Goal: Information Seeking & Learning: Learn about a topic

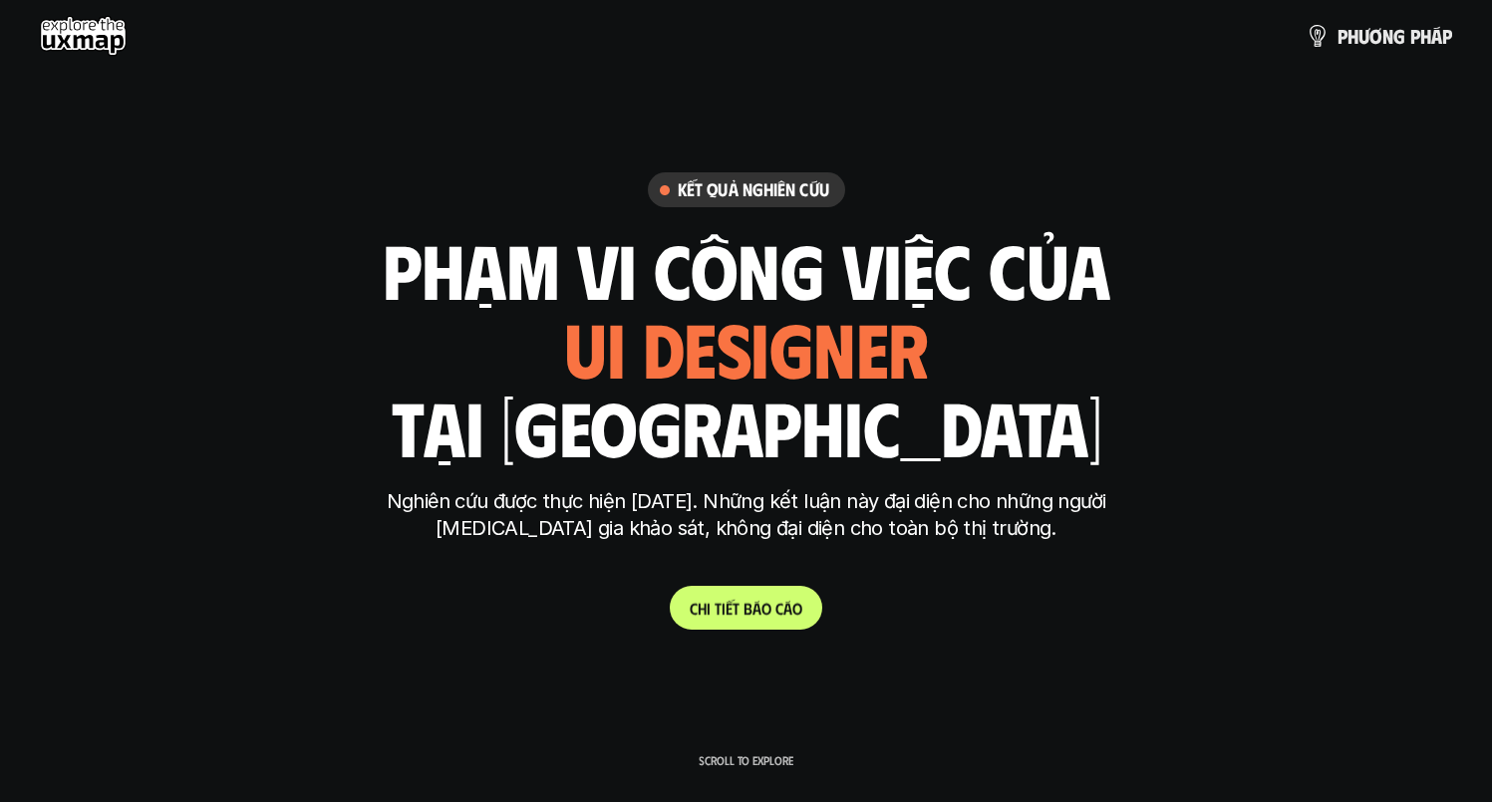
click at [753, 616] on p "C h i t i ế t b á o c á o" at bounding box center [746, 608] width 113 height 19
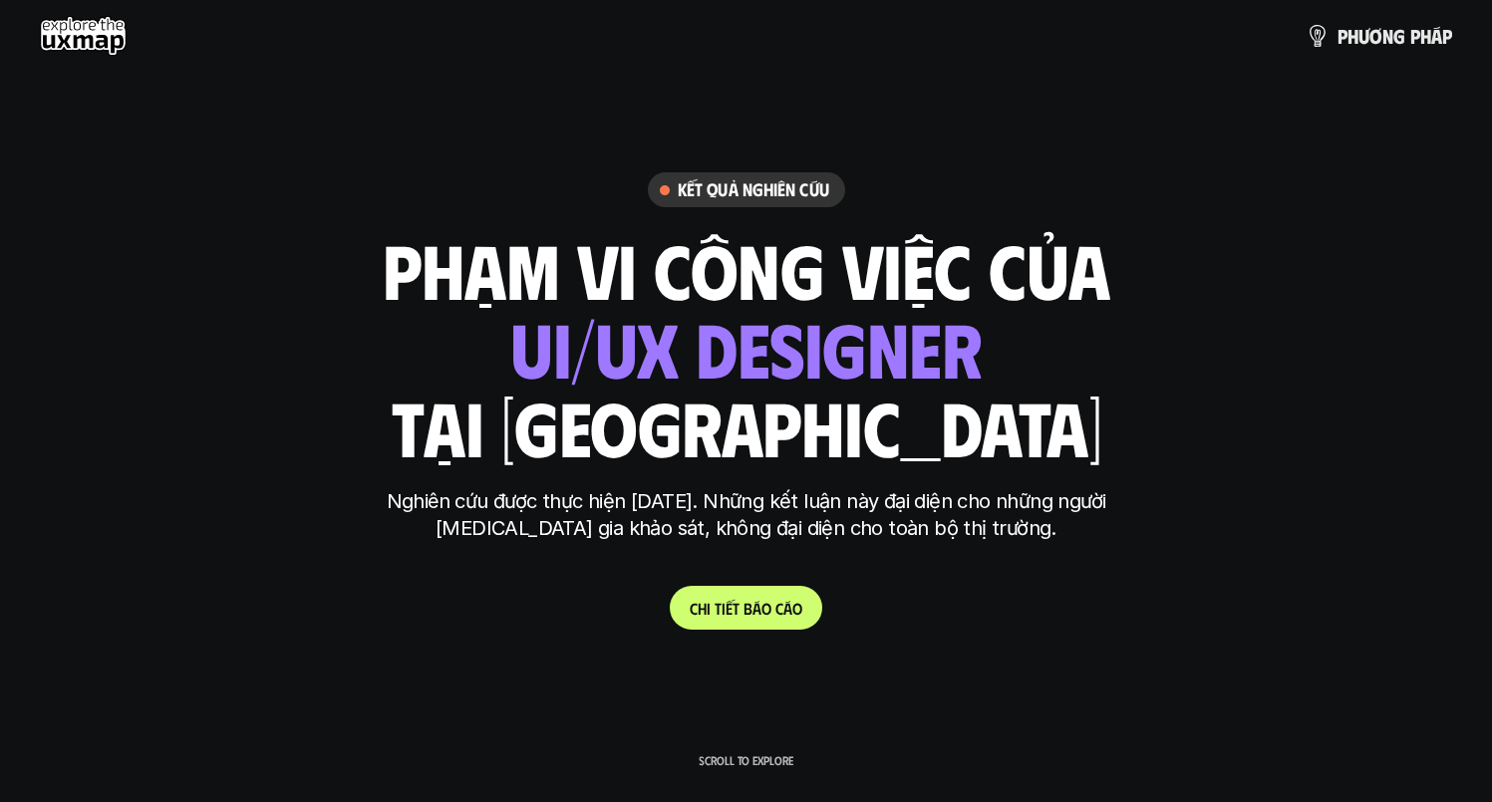
click at [752, 621] on link "C h i t i ế t b á o c á o" at bounding box center [746, 608] width 152 height 44
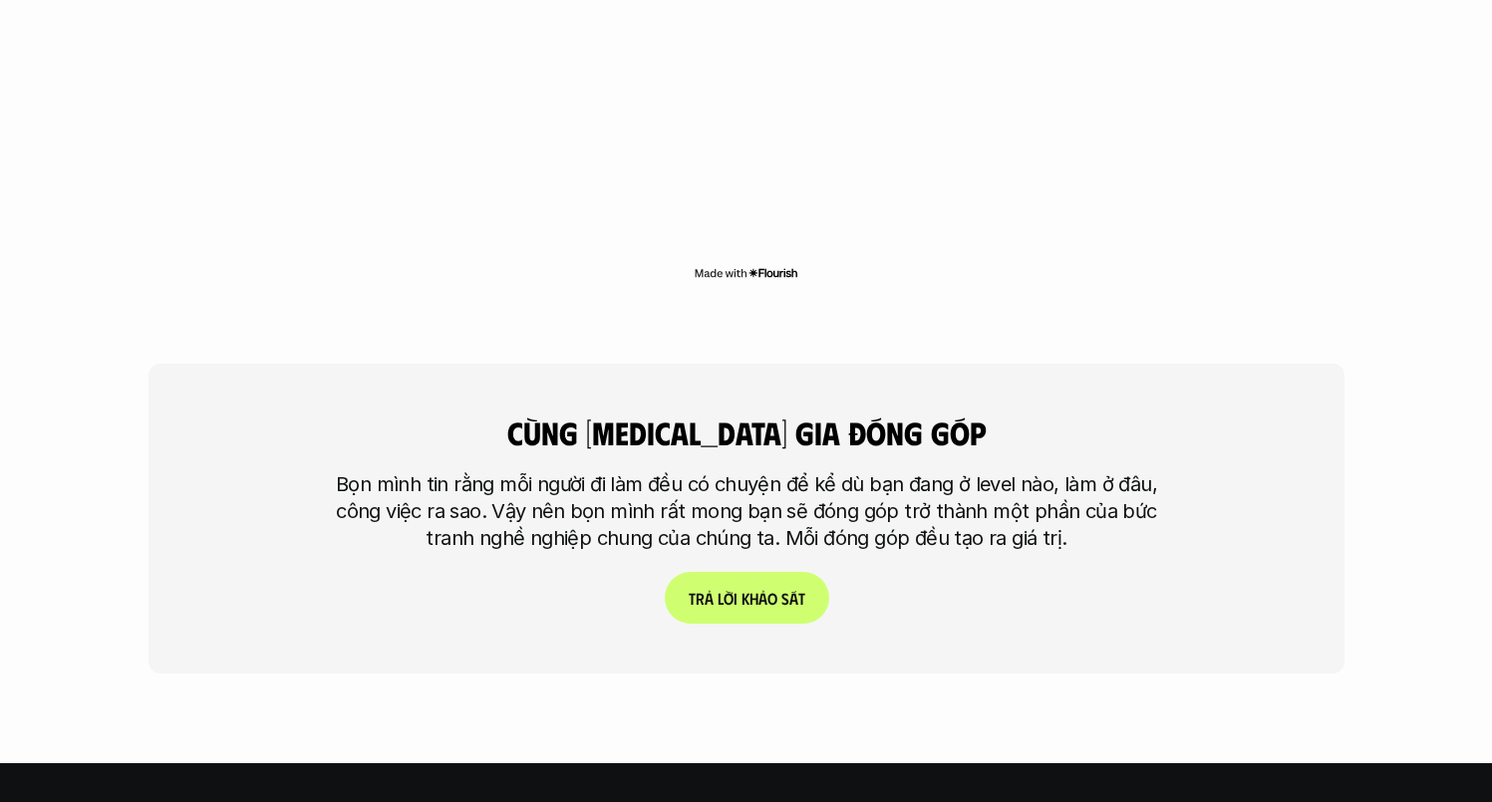
scroll to position [5330, 0]
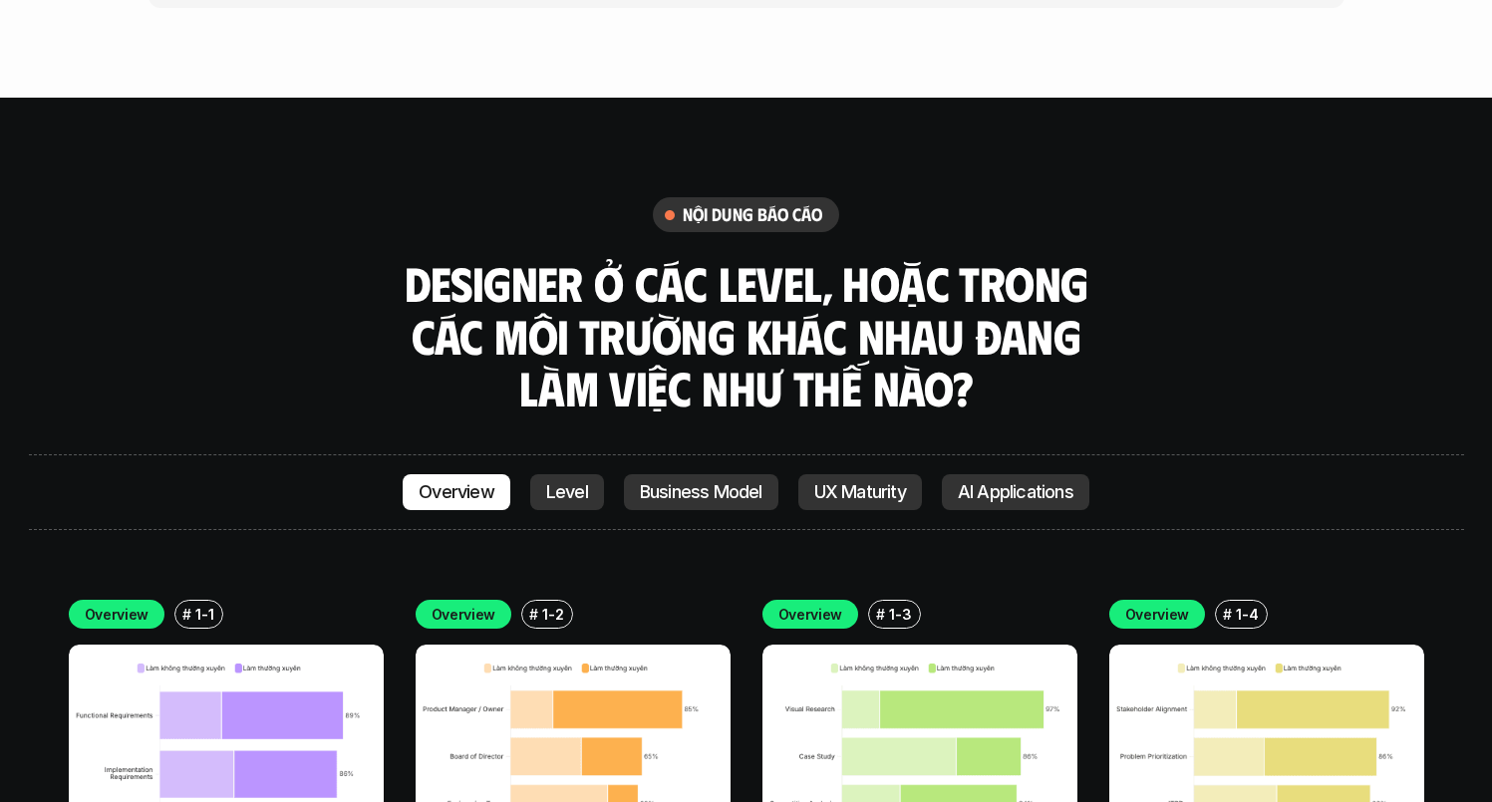
click at [243, 659] on img at bounding box center [226, 802] width 315 height 315
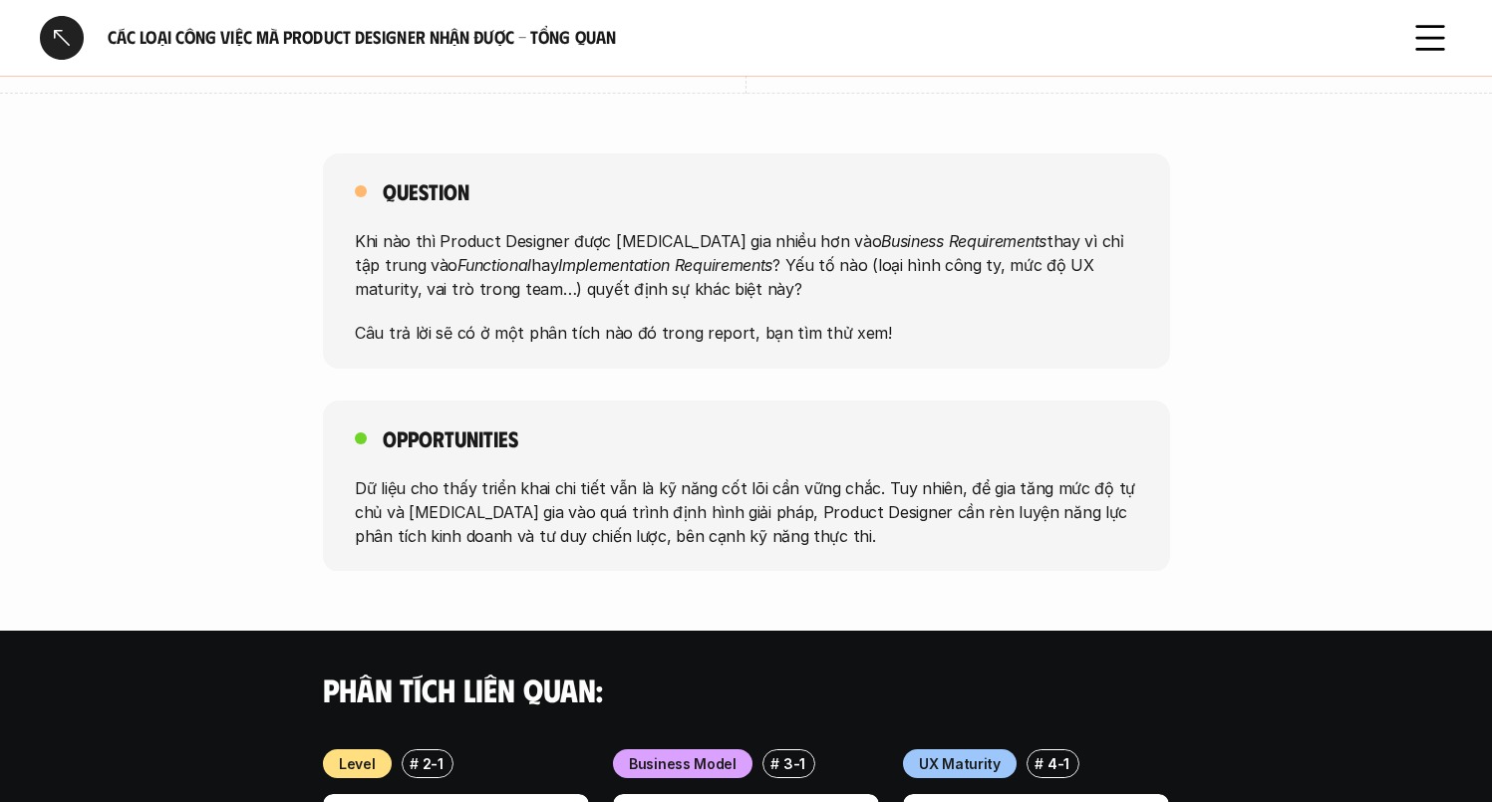
scroll to position [2048, 0]
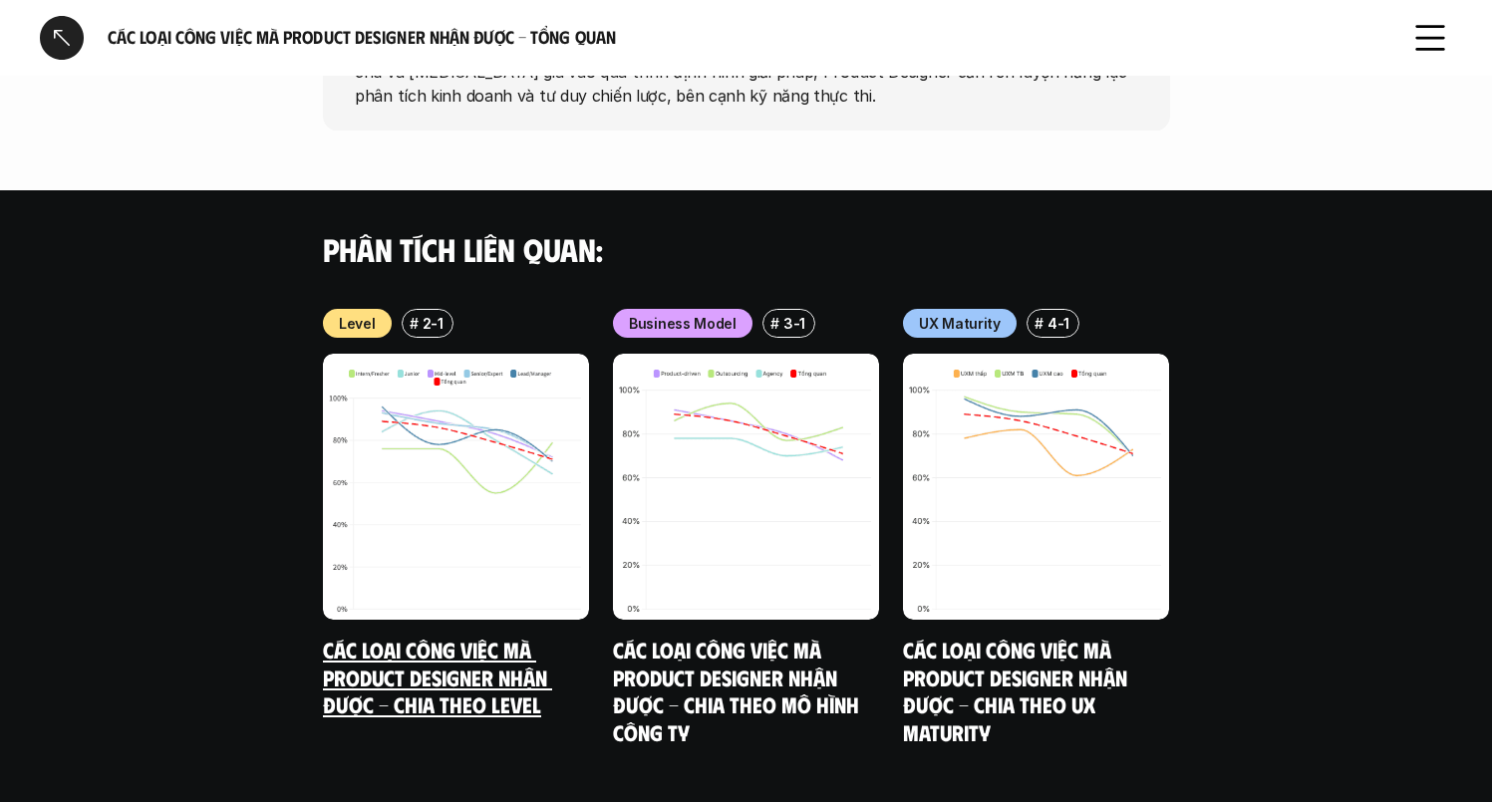
click at [53, 19] on div at bounding box center [62, 38] width 44 height 44
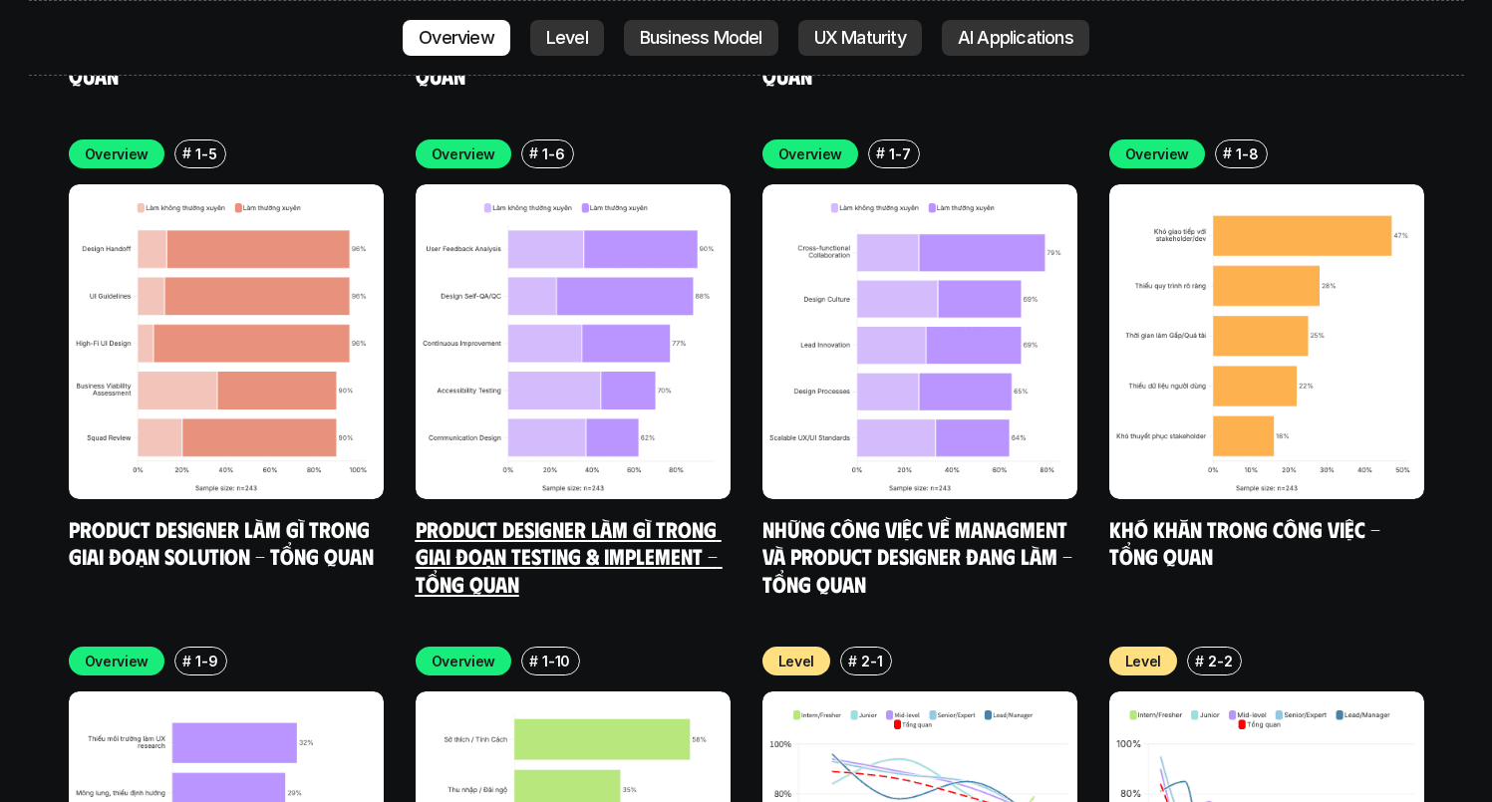
scroll to position [5688, 0]
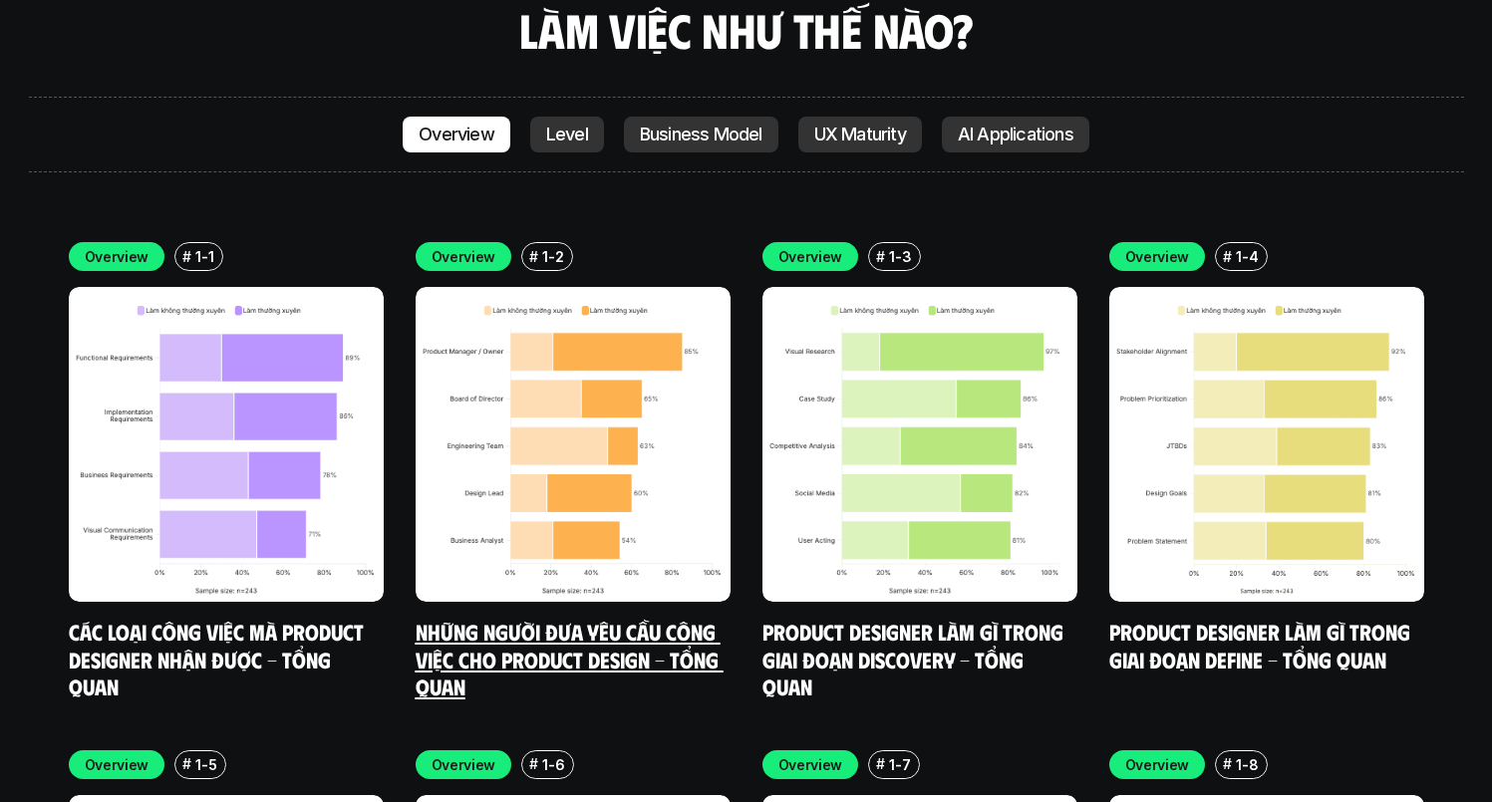
click at [541, 618] on link "Những người đưa yêu cầu công việc cho Product Design - Tổng quan" at bounding box center [570, 659] width 308 height 82
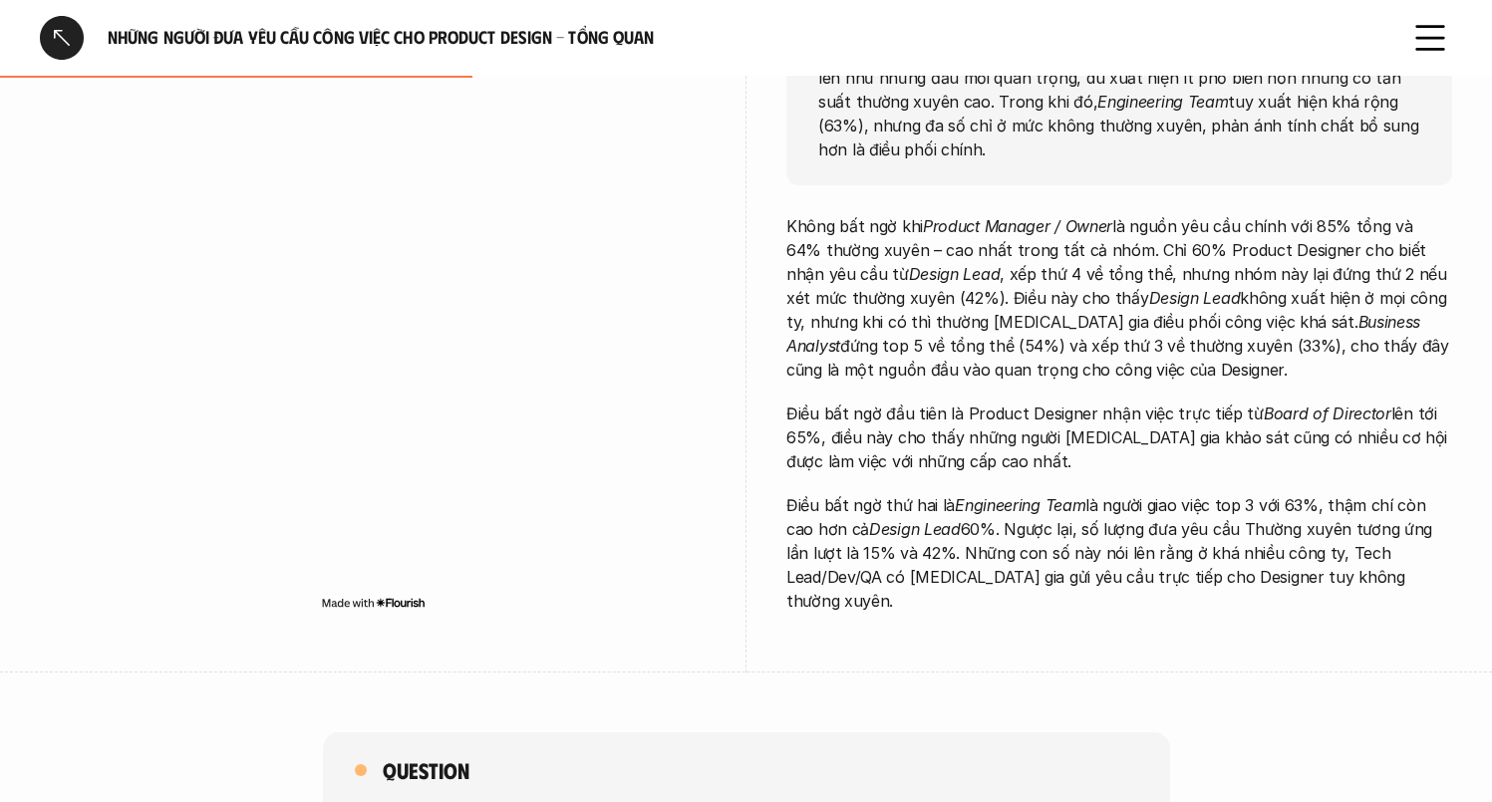
scroll to position [249, 0]
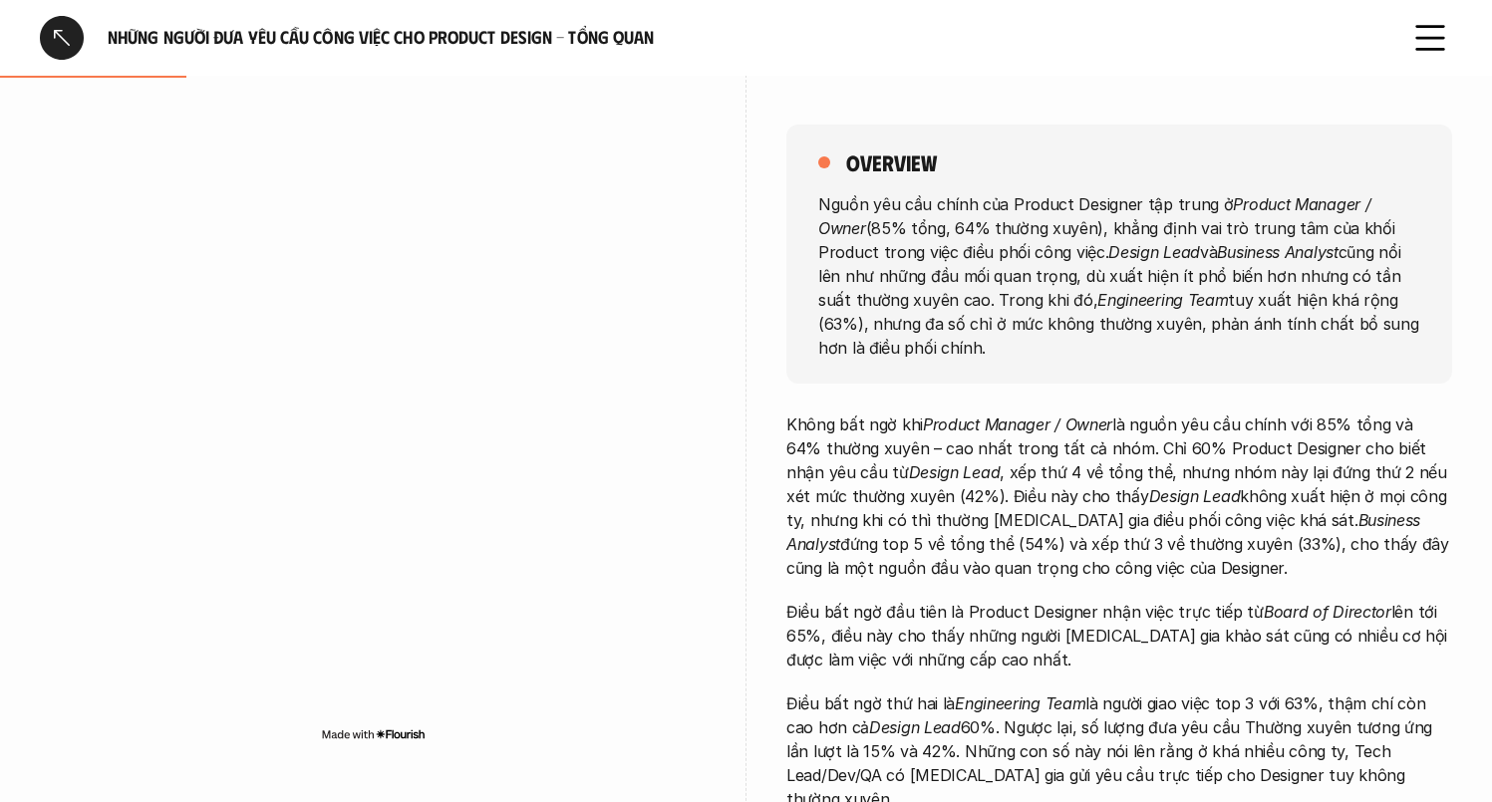
click at [44, 32] on div at bounding box center [62, 38] width 44 height 44
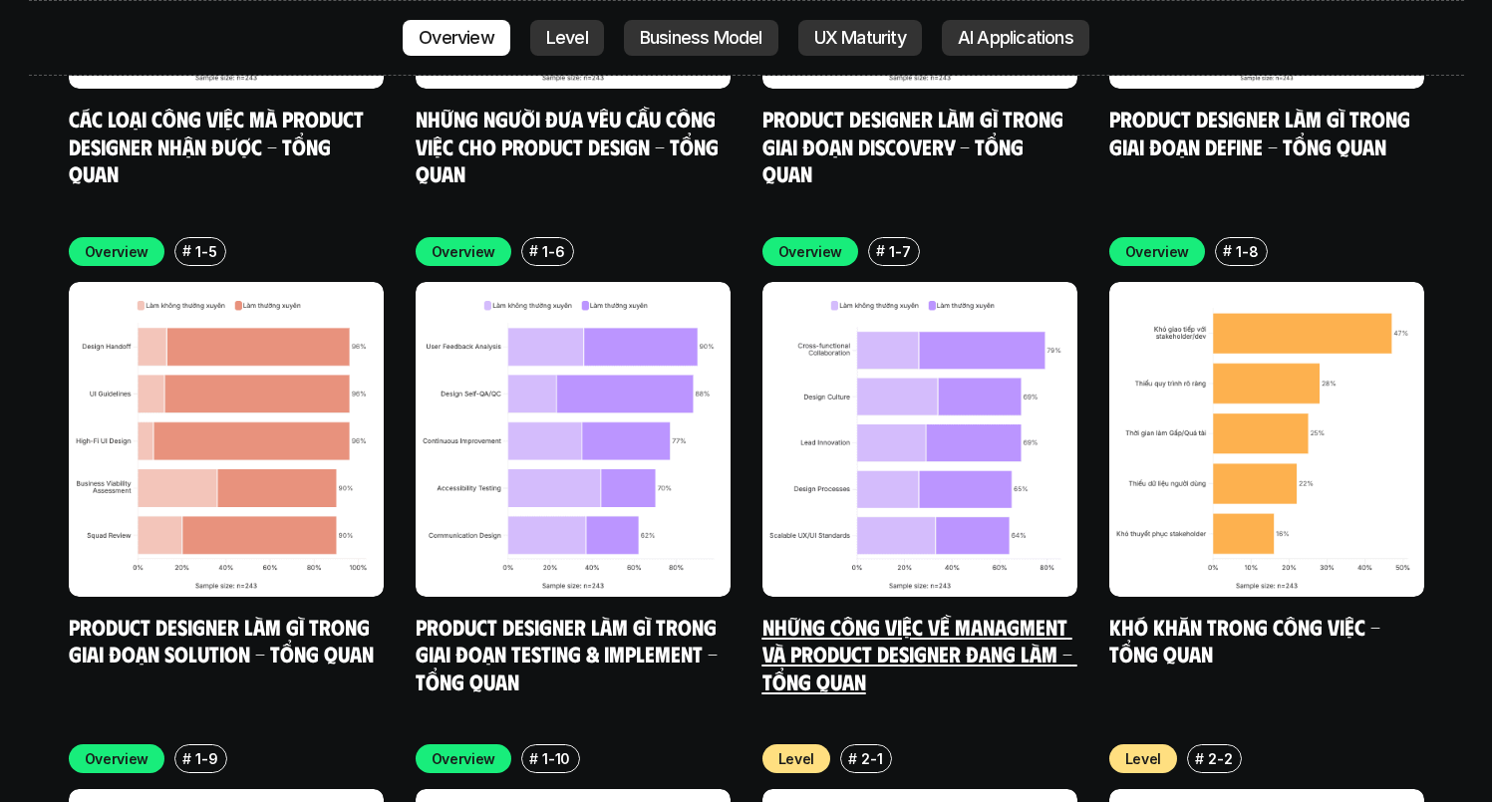
scroll to position [6365, 0]
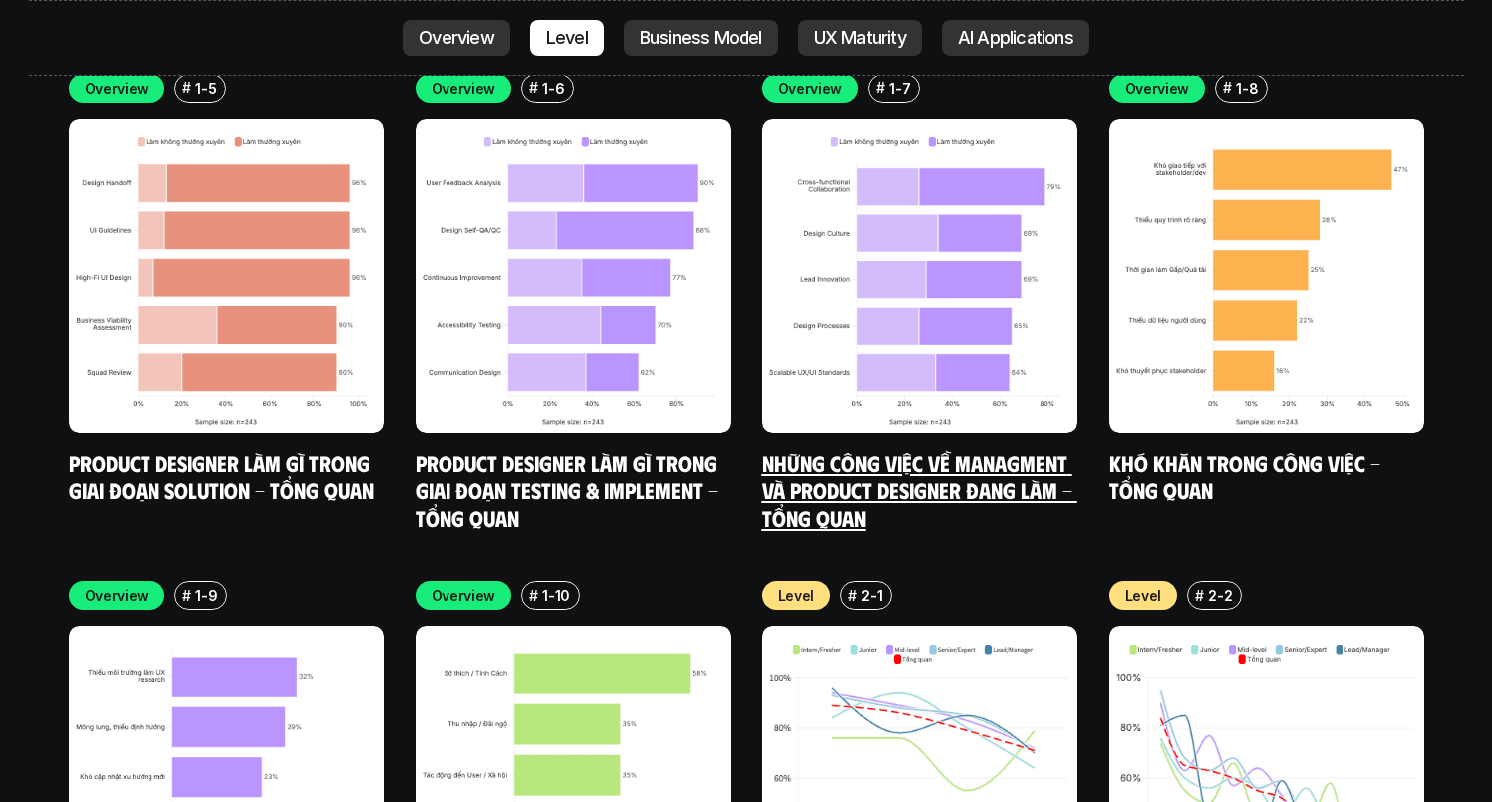
click at [944, 263] on img at bounding box center [919, 276] width 315 height 315
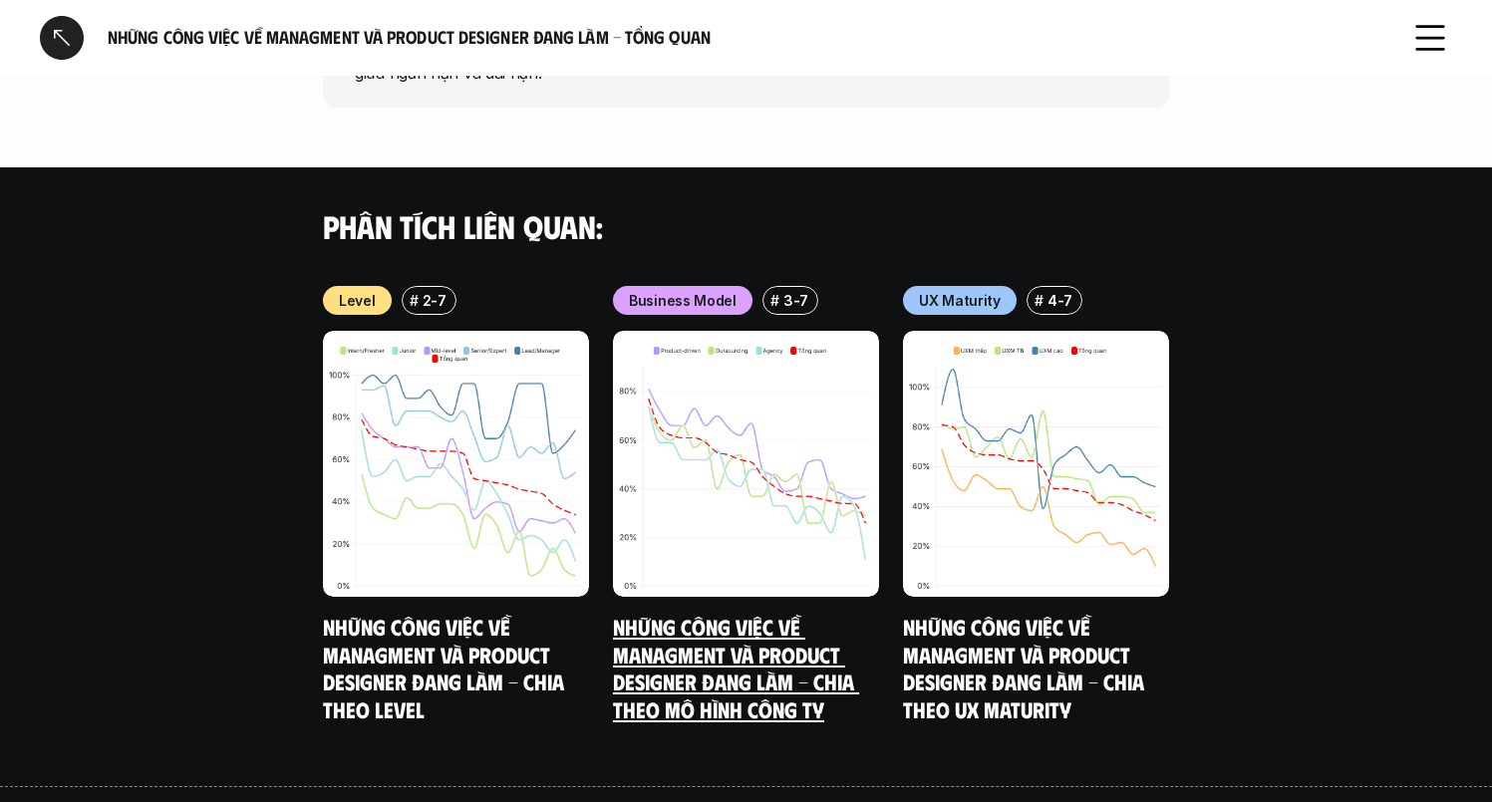
scroll to position [565, 0]
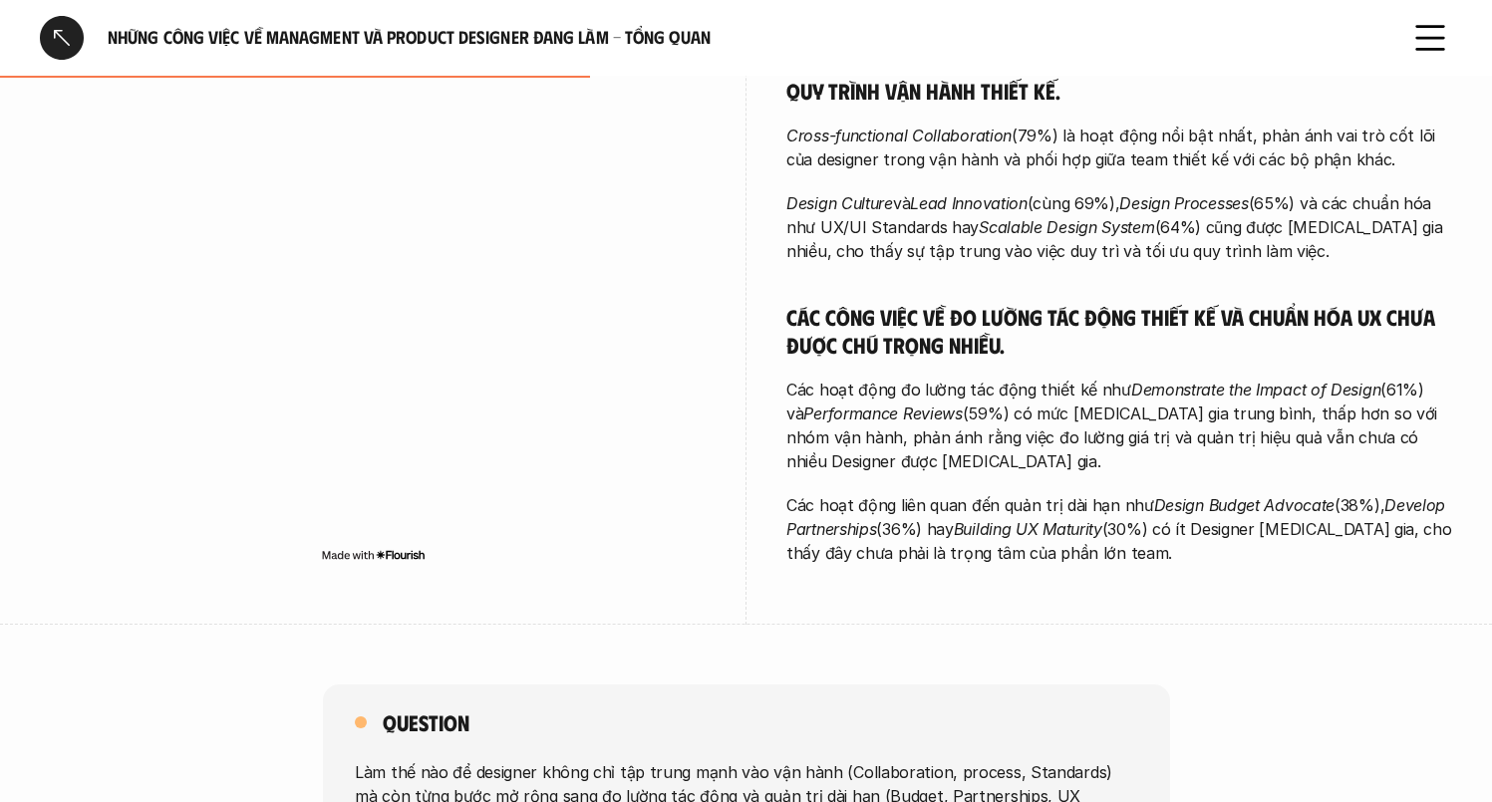
click at [49, 31] on div at bounding box center [62, 38] width 44 height 44
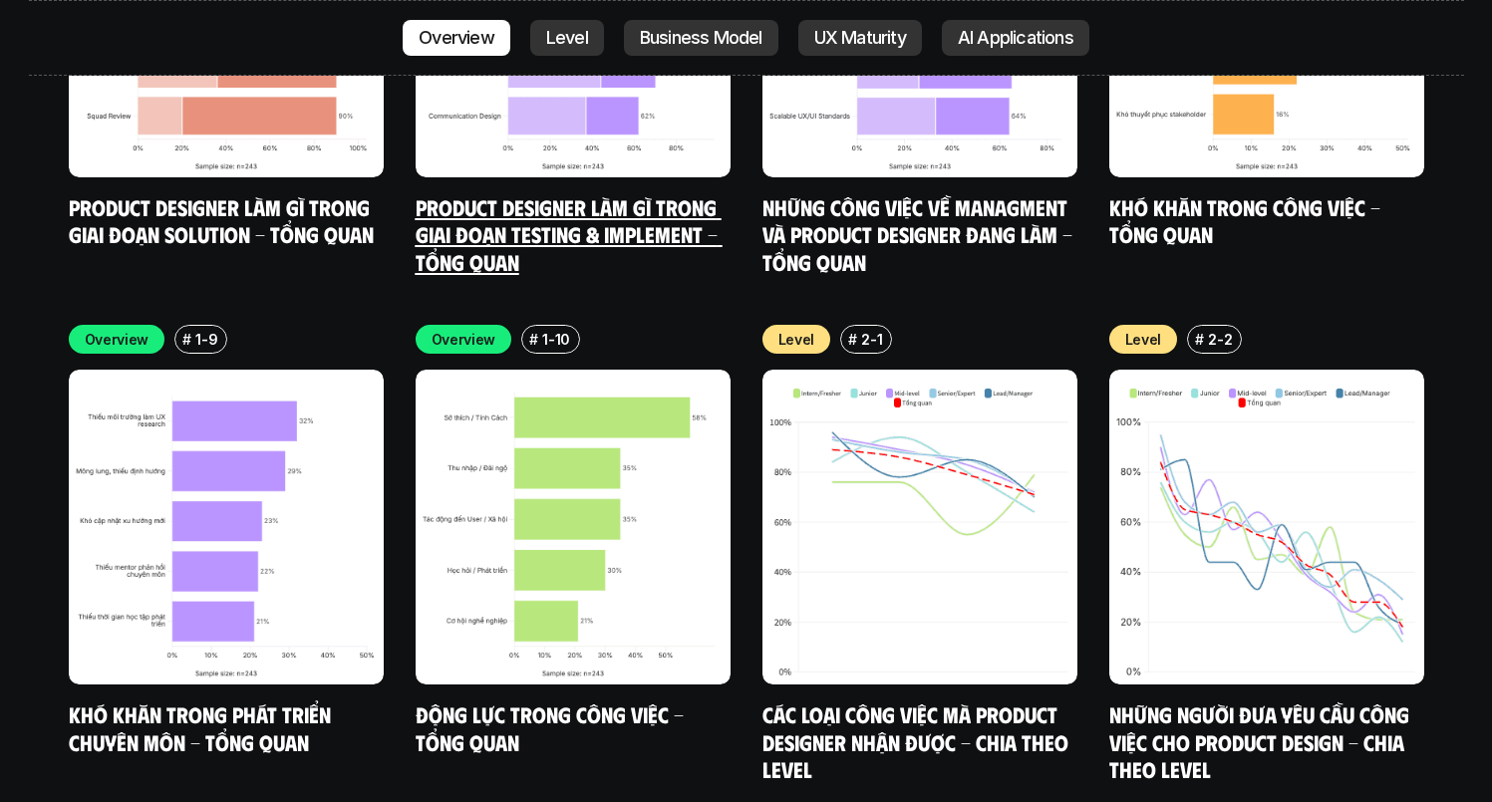
scroll to position [6856, 0]
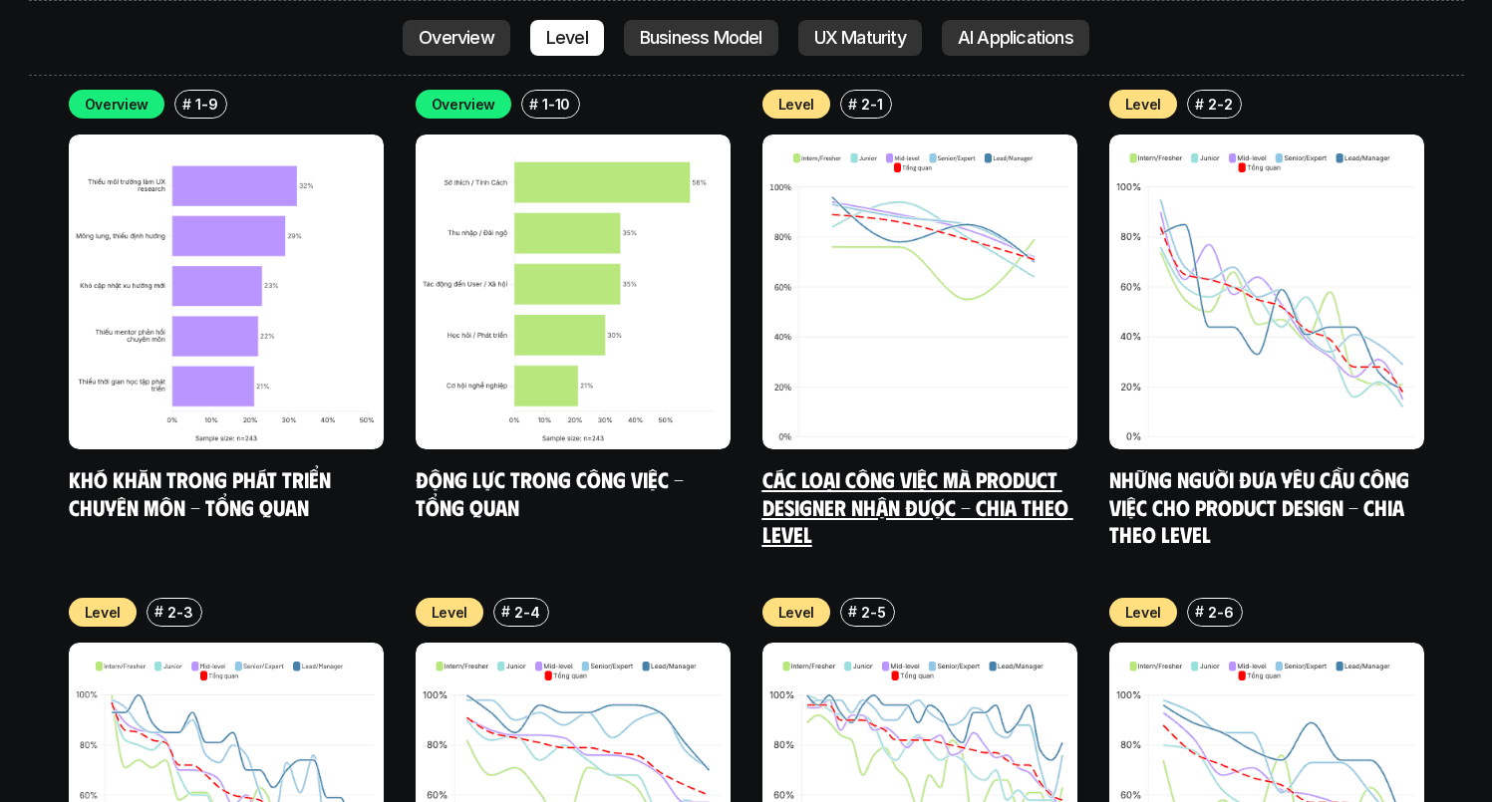
click at [905, 272] on img at bounding box center [919, 292] width 315 height 315
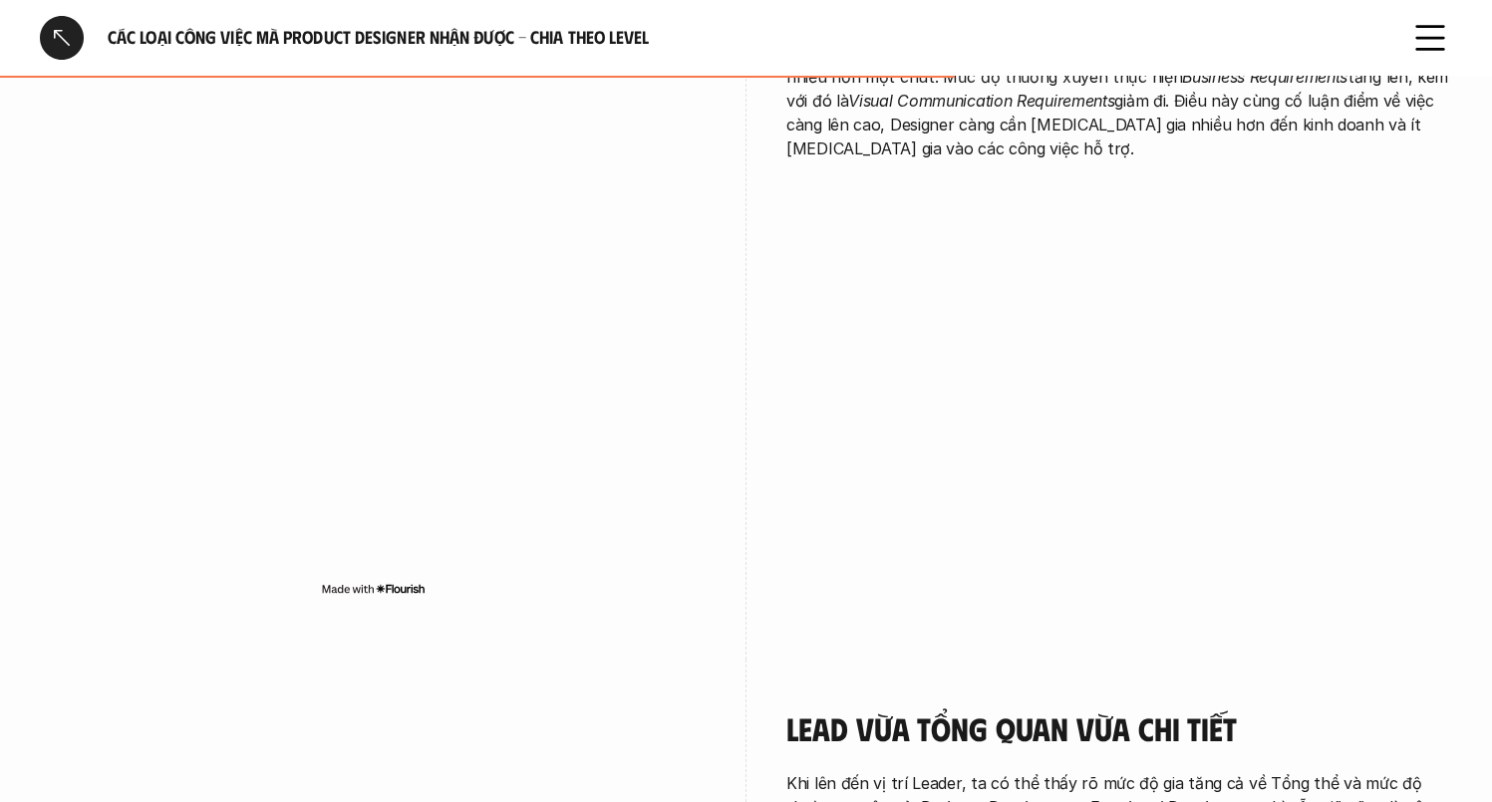
scroll to position [3465, 0]
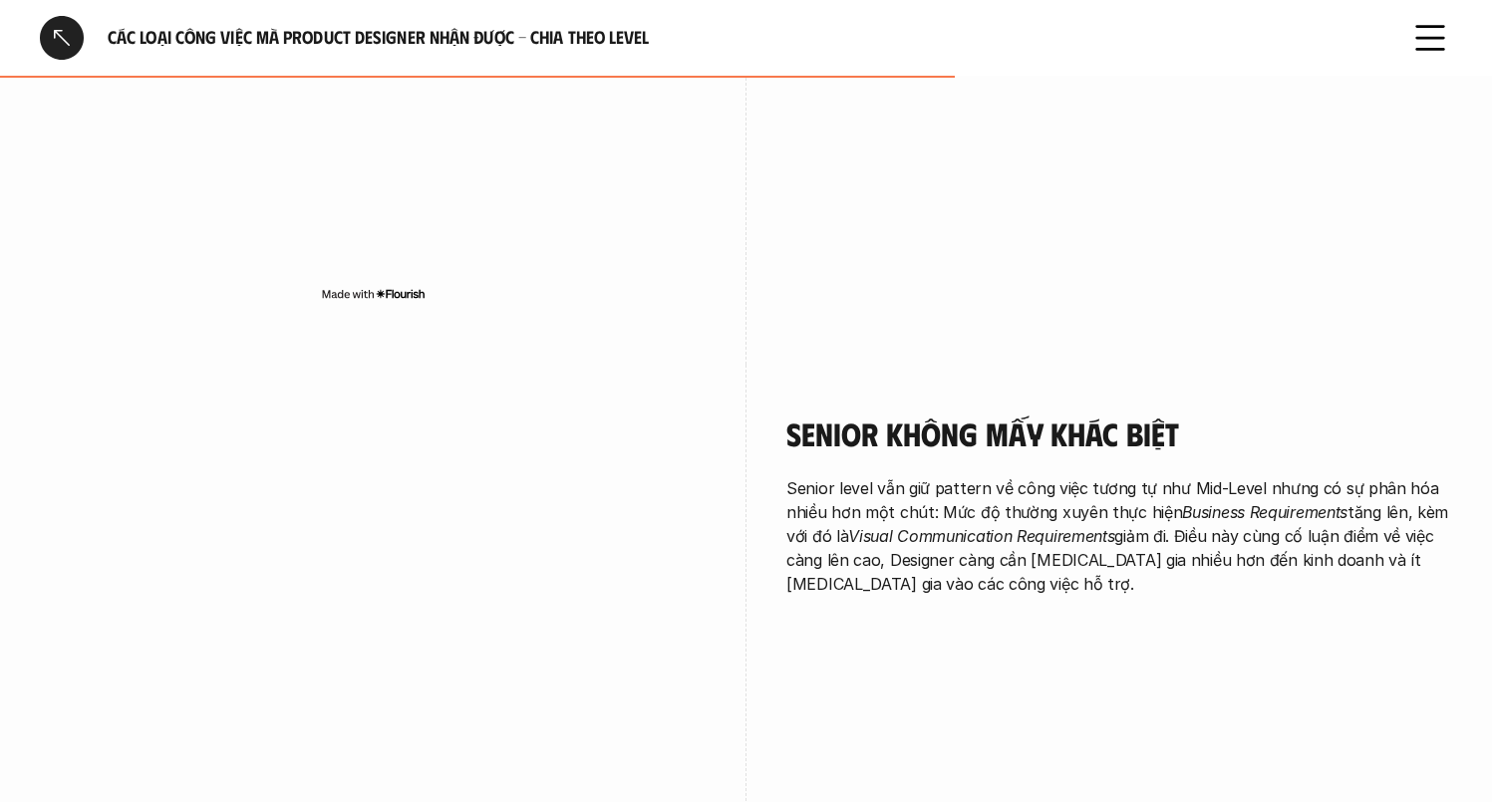
click at [60, 33] on div at bounding box center [62, 38] width 44 height 44
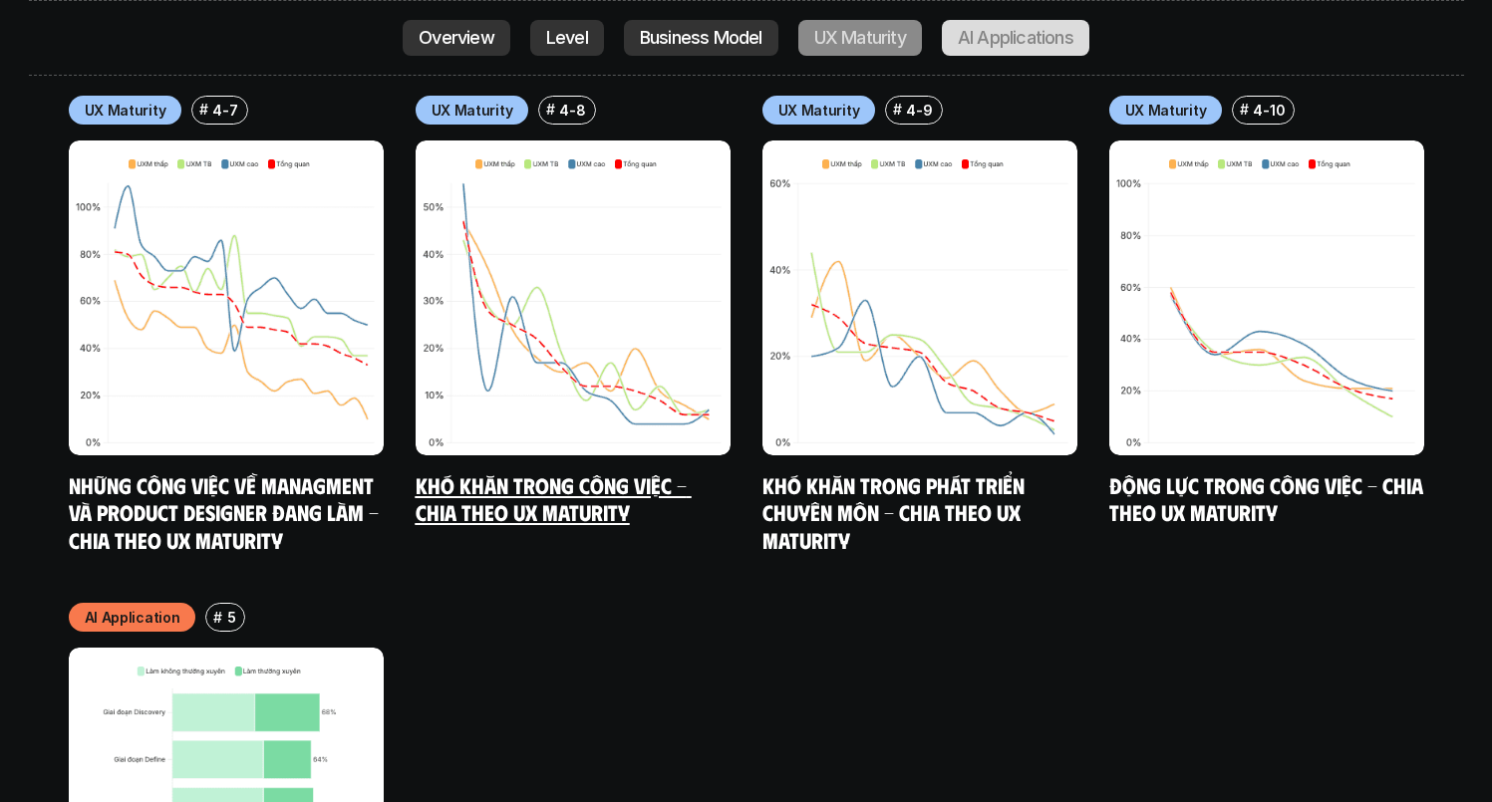
scroll to position [10416, 0]
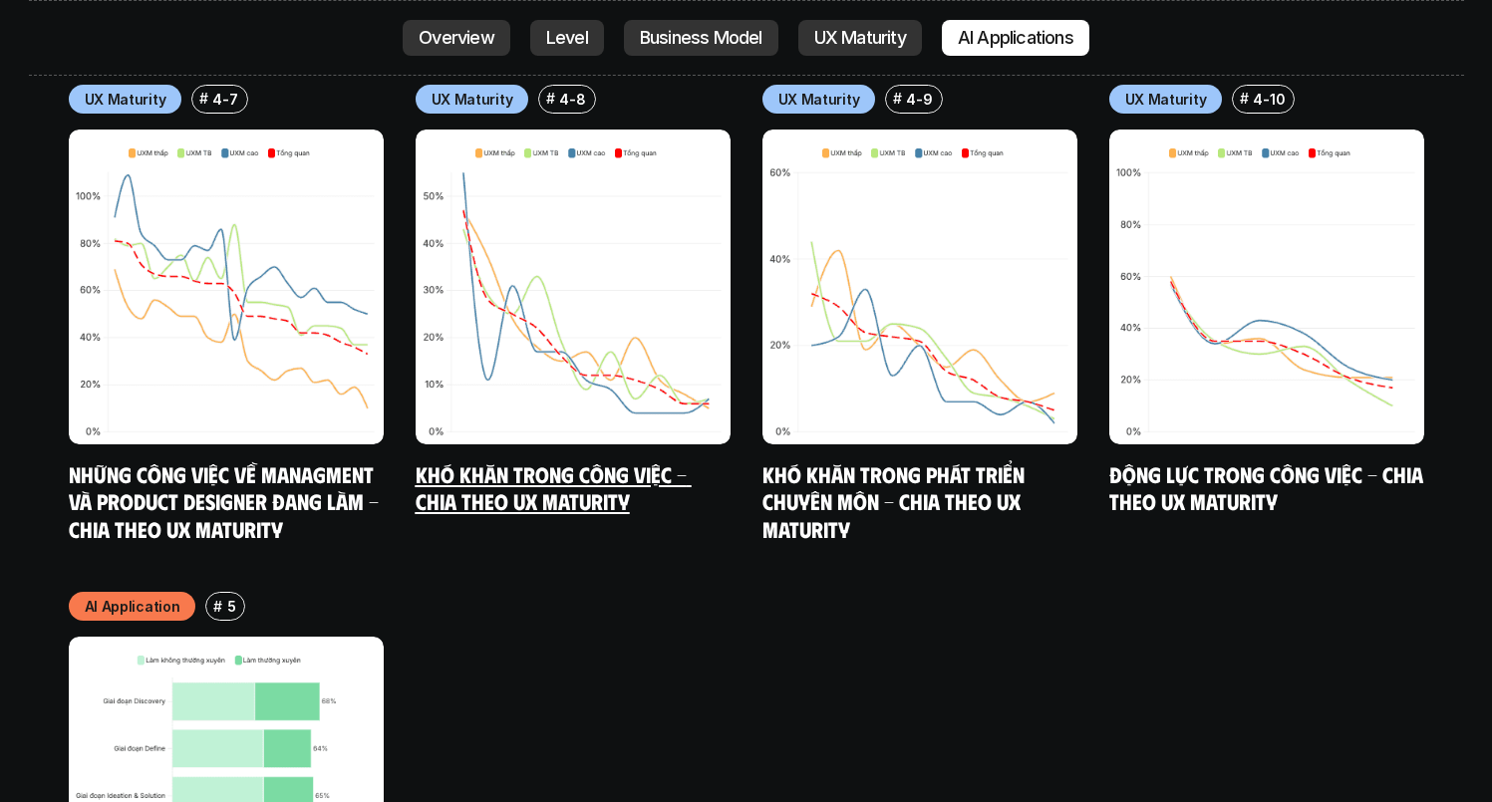
click at [598, 222] on img at bounding box center [573, 287] width 315 height 315
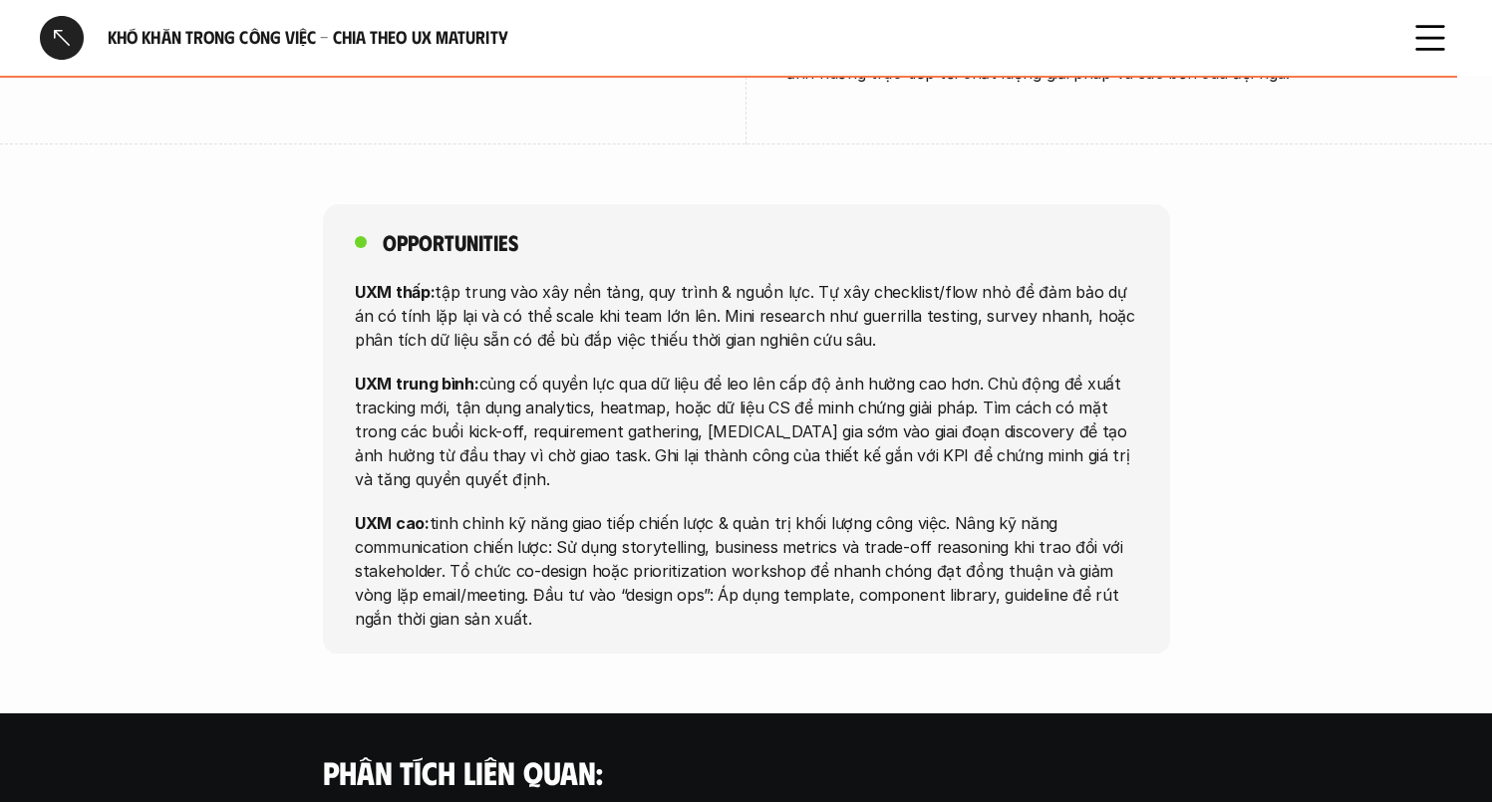
scroll to position [5368, 0]
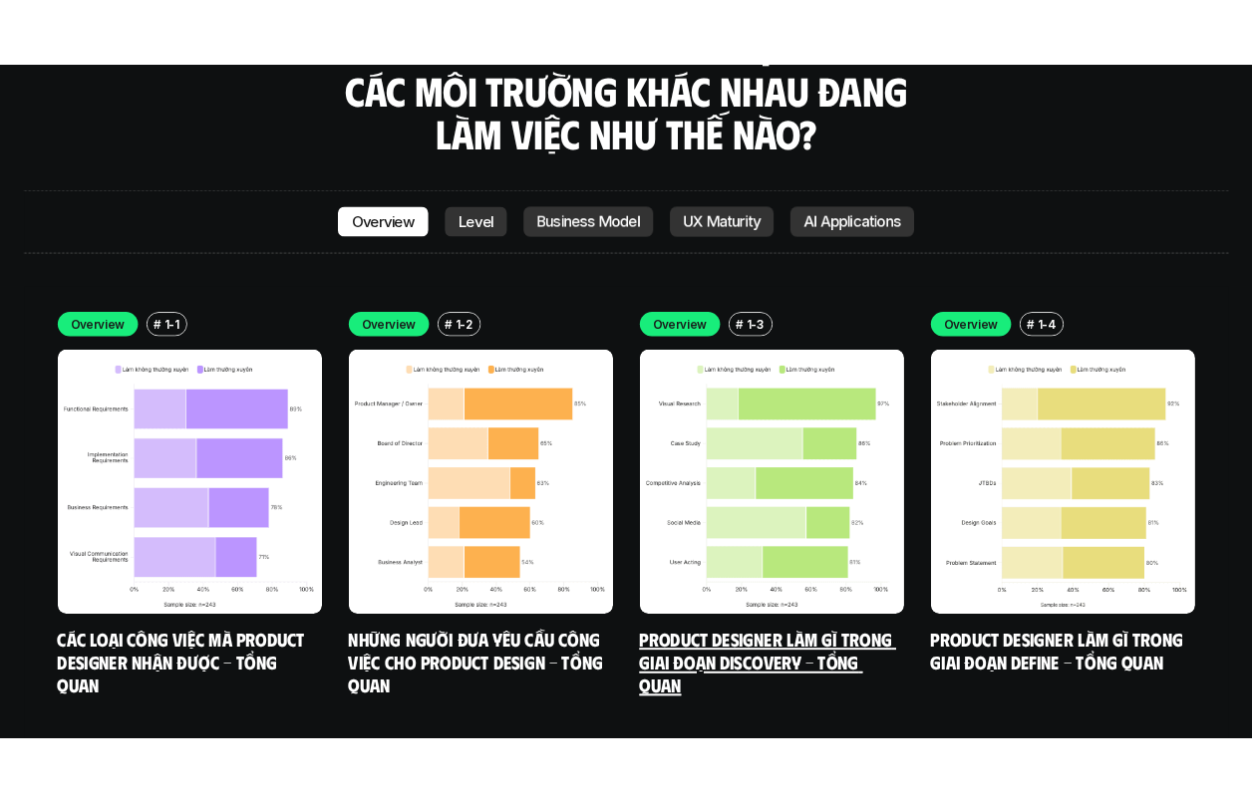
scroll to position [5462, 0]
